Goal: Navigation & Orientation: Find specific page/section

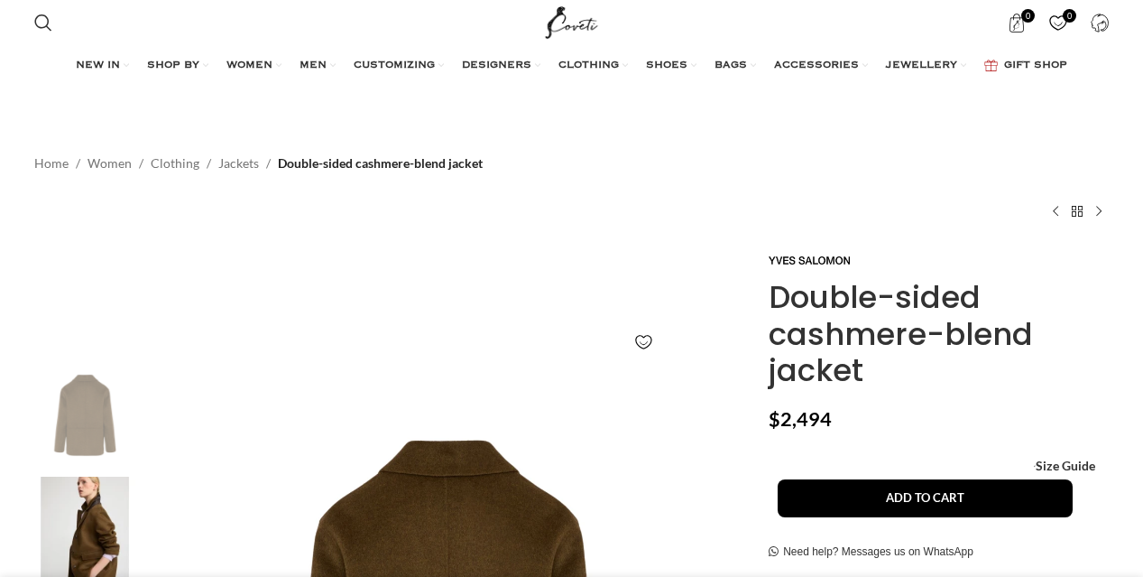
scroll to position [271, 0]
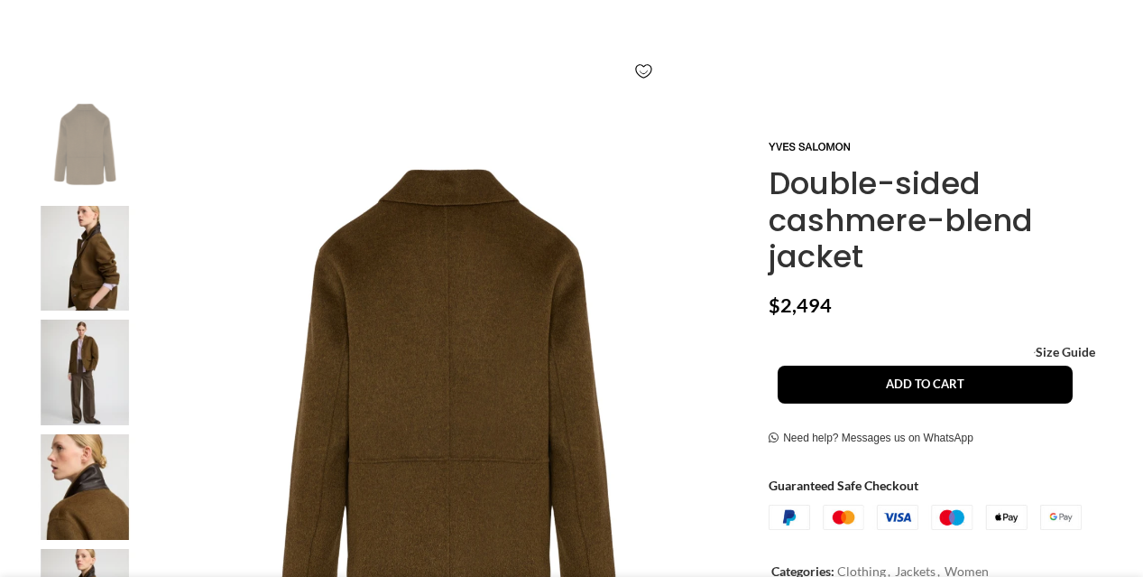
click at [73, 362] on img at bounding box center [85, 372] width 110 height 106
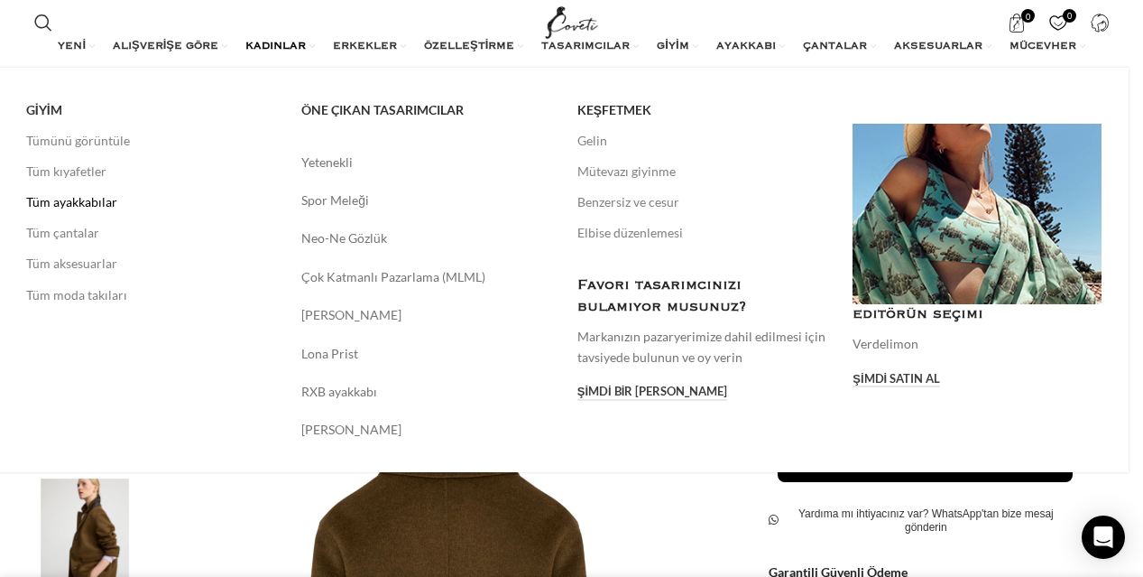
scroll to position [0, 570]
click at [93, 171] on font "Tüm kıyafetler" at bounding box center [66, 170] width 80 height 15
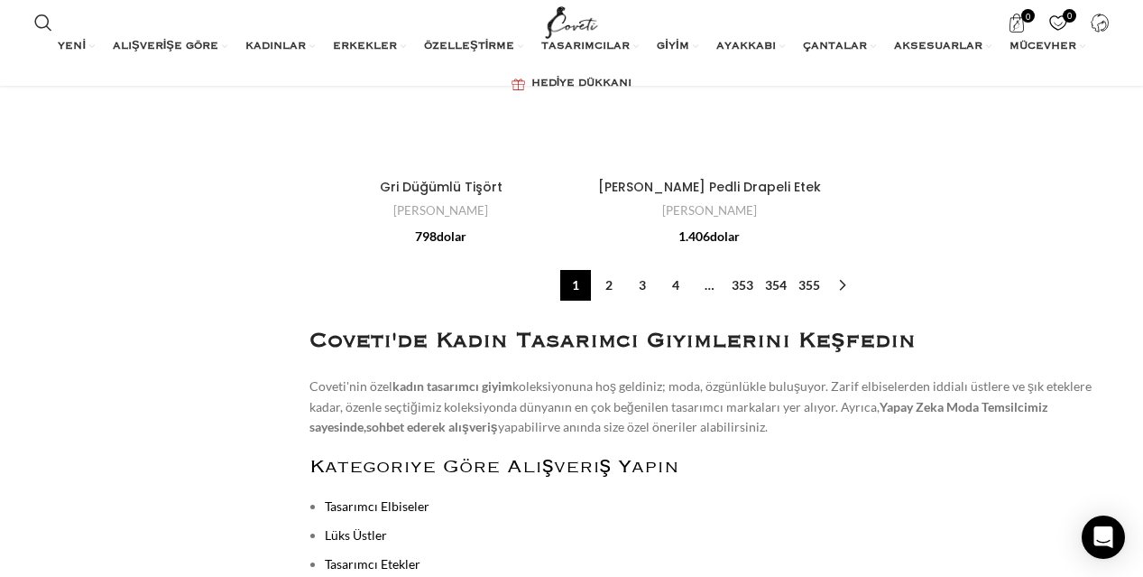
scroll to position [6136, 0]
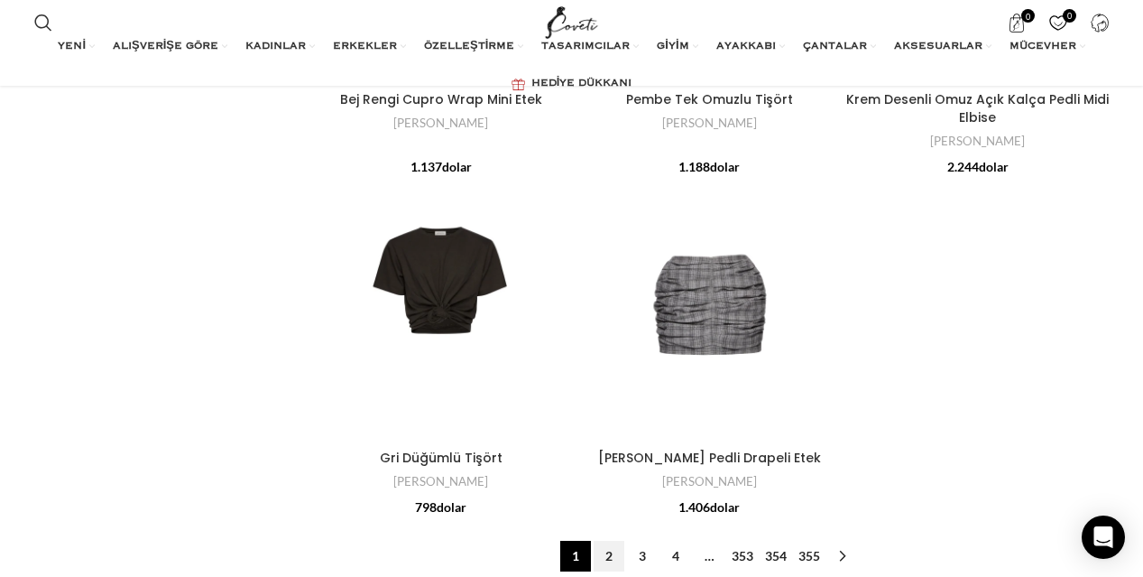
click at [612, 548] on font "2" at bounding box center [608, 555] width 7 height 15
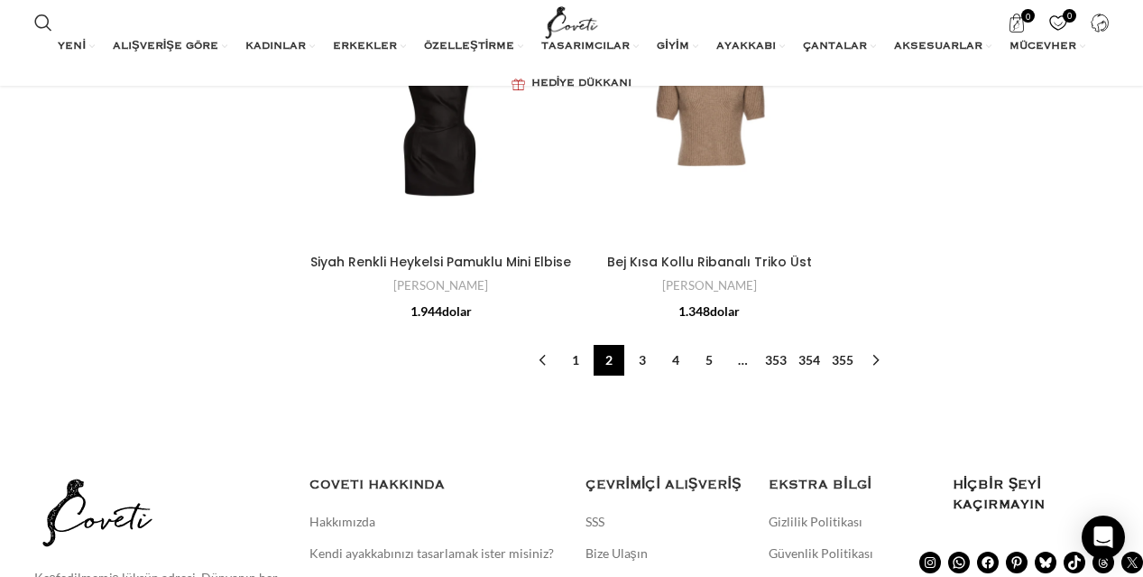
scroll to position [5865, 0]
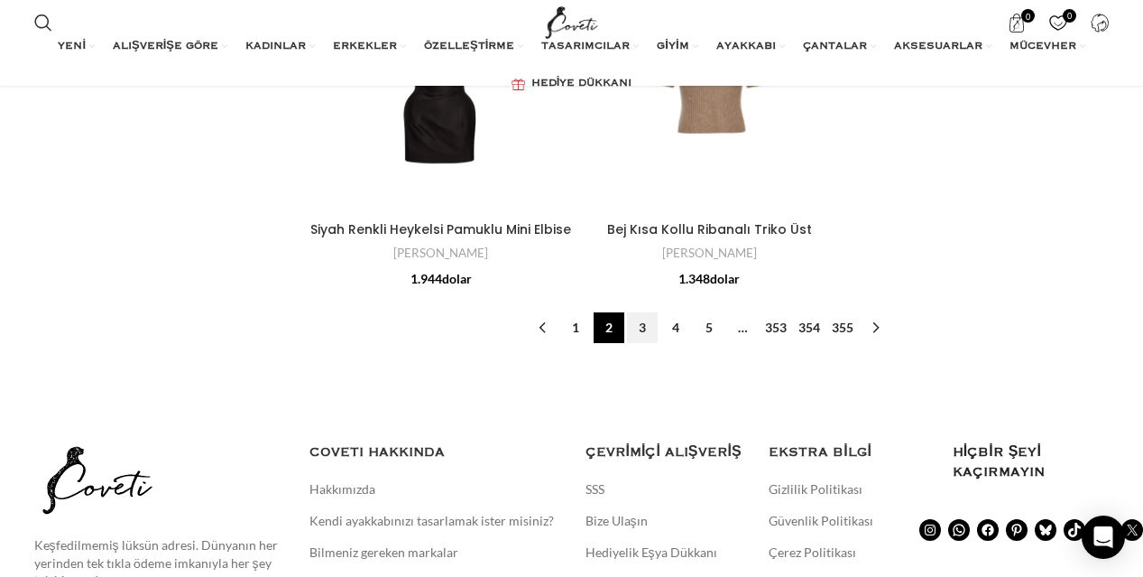
click at [639, 325] on font "3" at bounding box center [642, 326] width 7 height 15
